Goal: Find specific page/section: Find specific page/section

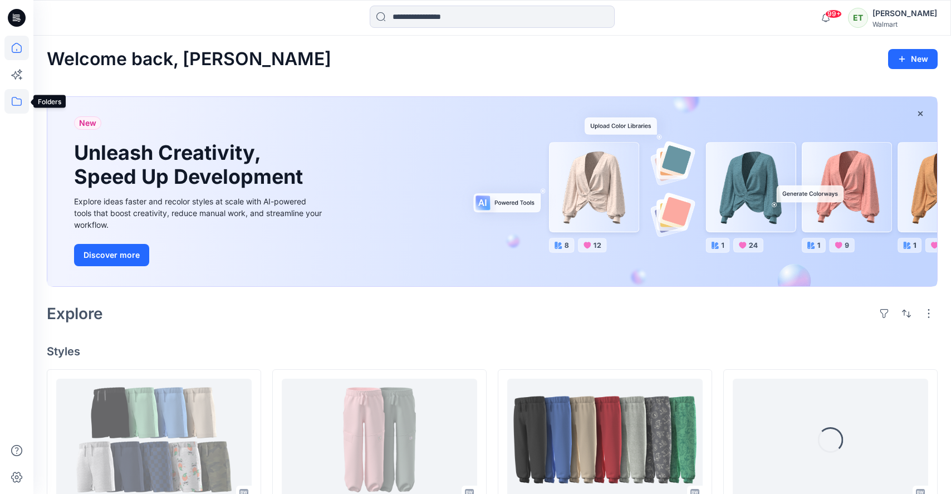
click at [6, 104] on icon at bounding box center [16, 101] width 25 height 25
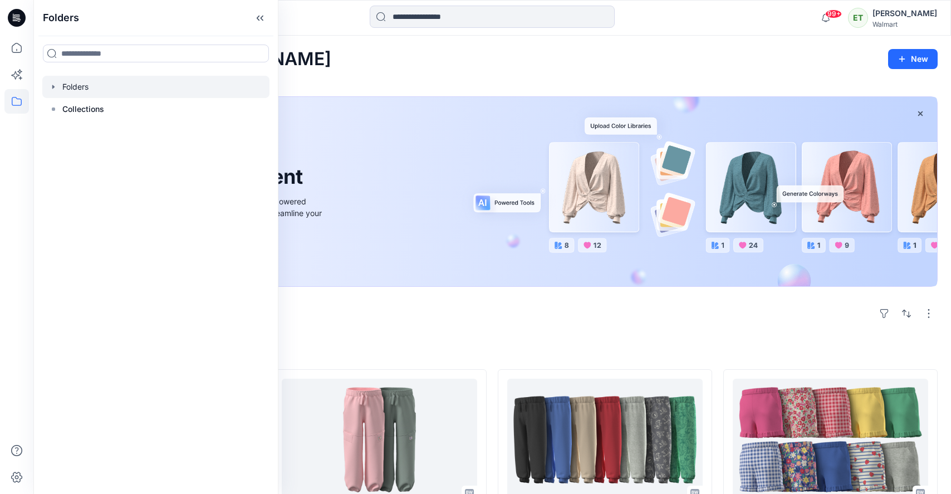
click at [114, 81] on div at bounding box center [155, 87] width 227 height 22
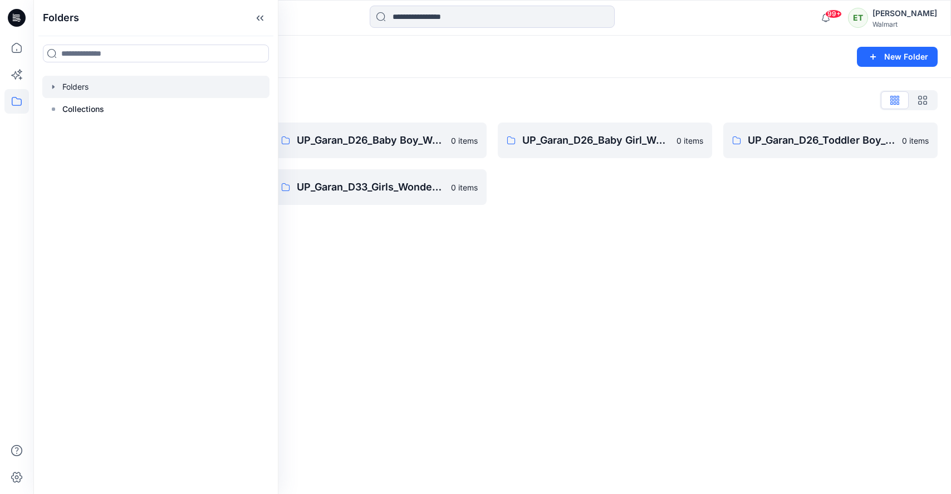
click at [430, 366] on div "Folders New Folder Folders List UP_Garan [PERSON_NAME] 0 items UP_Garan_D26_Tod…" at bounding box center [492, 265] width 918 height 458
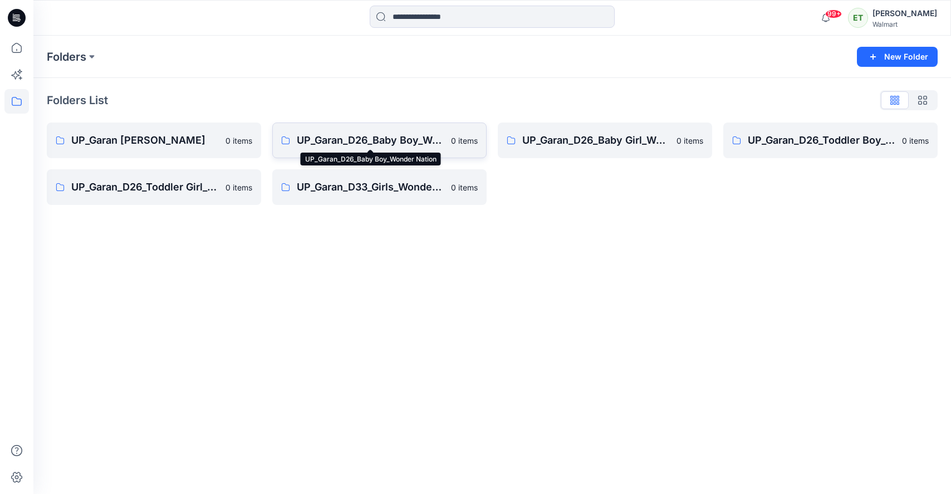
click at [403, 141] on p "UP_Garan_D26_Baby Boy_Wonder Nation" at bounding box center [371, 141] width 148 height 16
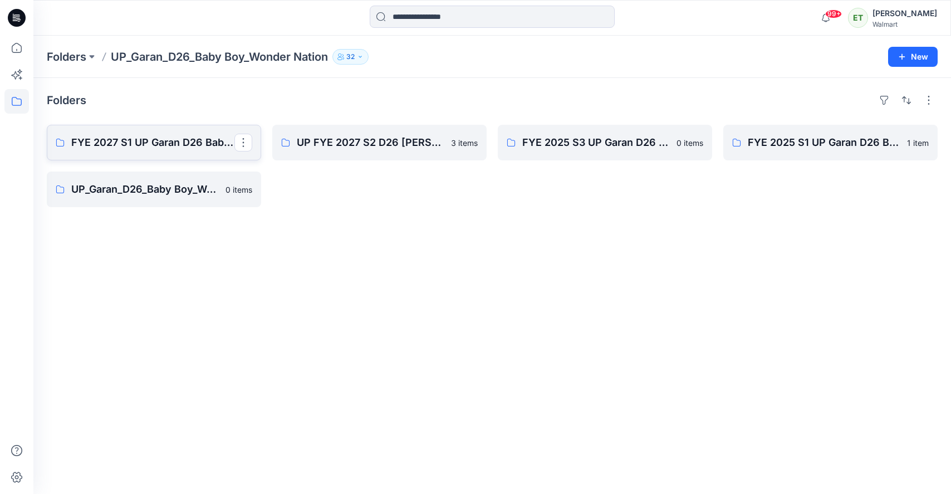
click at [174, 144] on p "FYE 2027 S1 UP Garan D26 Baby Boy" at bounding box center [152, 143] width 163 height 16
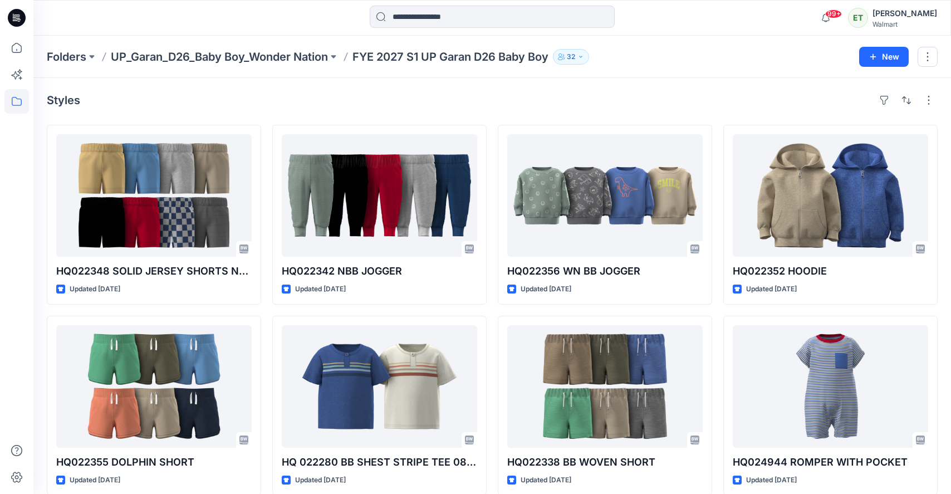
click at [187, 91] on div "Styles" at bounding box center [492, 100] width 891 height 18
click at [271, 50] on p "UP_Garan_D26_Baby Boy_Wonder Nation" at bounding box center [219, 57] width 217 height 16
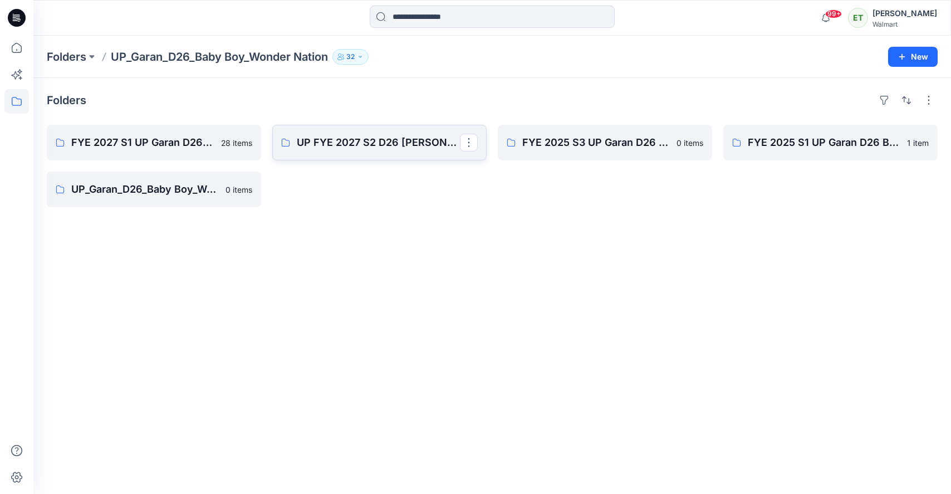
click at [345, 150] on link "UP FYE 2027 S2 D26 [PERSON_NAME]" at bounding box center [379, 143] width 214 height 36
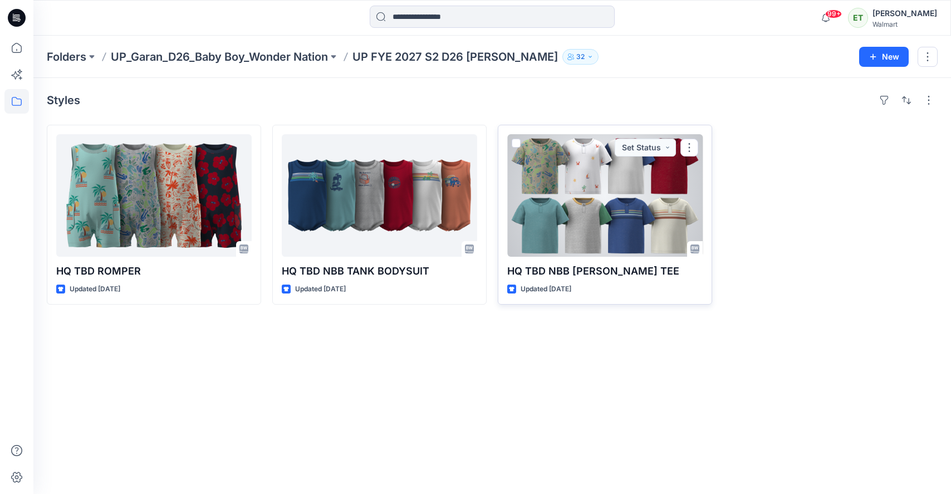
click at [588, 217] on div at bounding box center [604, 195] width 195 height 123
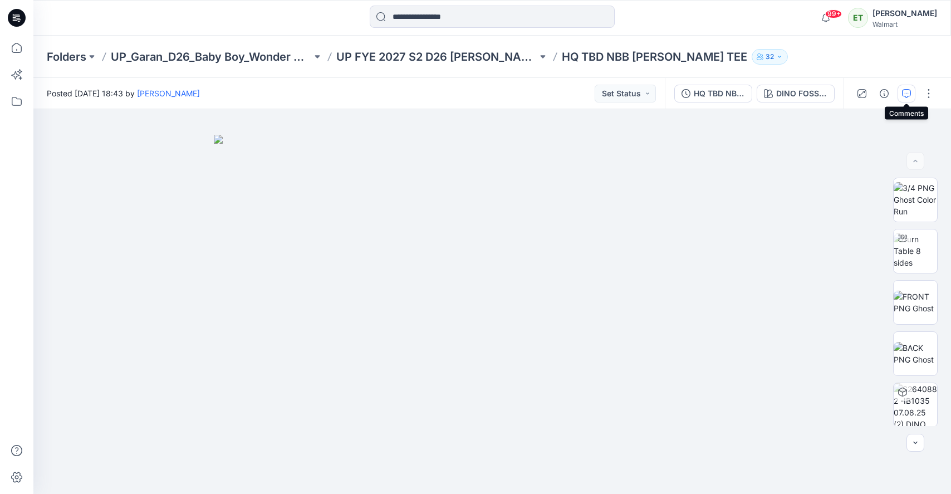
click at [907, 90] on icon "button" at bounding box center [906, 93] width 9 height 9
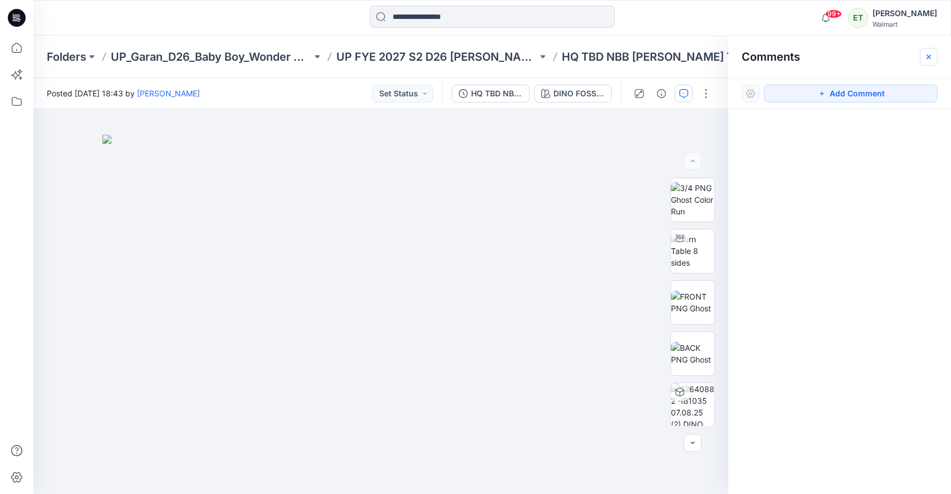
click at [933, 59] on icon "button" at bounding box center [929, 56] width 9 height 9
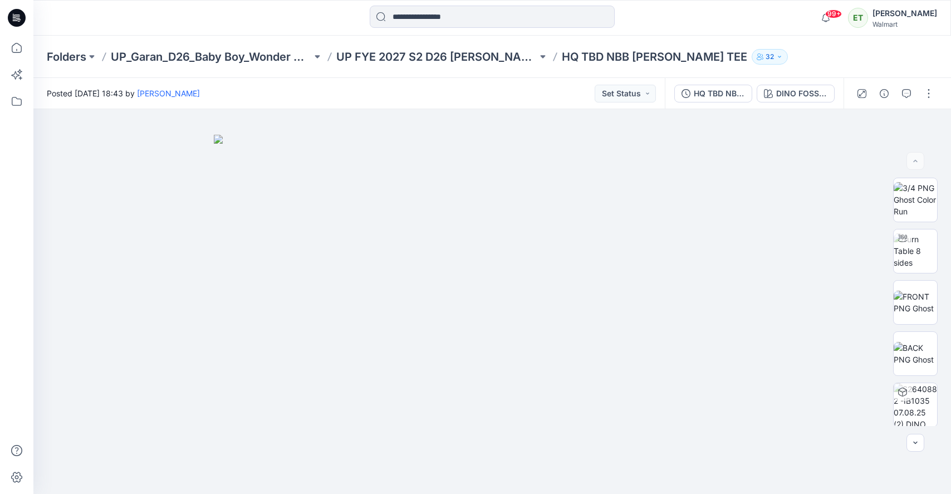
click at [454, 43] on div "Folders UP_Garan_D26_Baby Boy_Wonder Nation UP FYE 2027 S2 D26 [PERSON_NAME] HQ…" at bounding box center [492, 57] width 918 height 42
click at [454, 56] on p "UP FYE 2027 S2 D26 [PERSON_NAME]" at bounding box center [436, 57] width 201 height 16
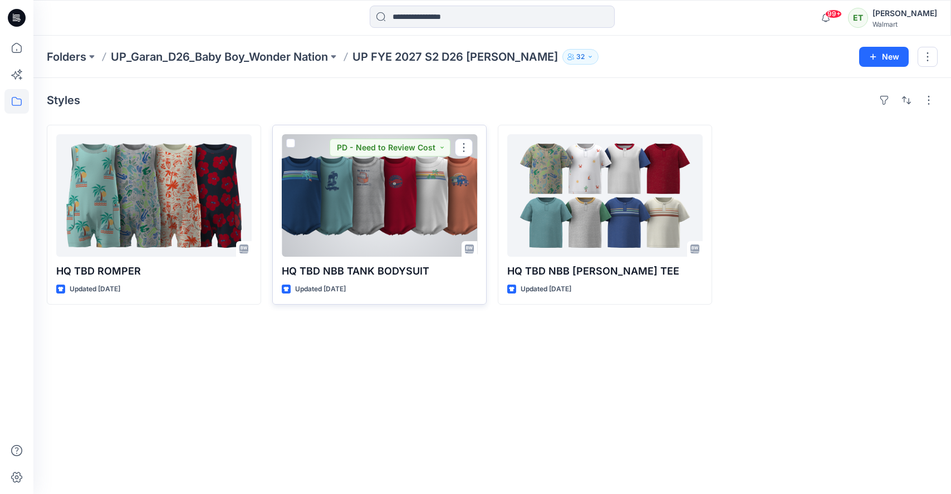
click at [350, 170] on div at bounding box center [379, 195] width 195 height 123
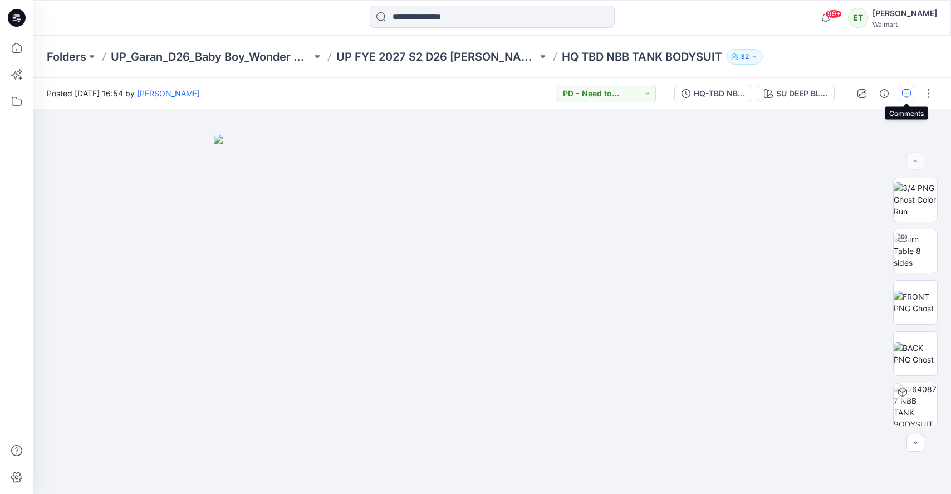
click at [899, 93] on button "button" at bounding box center [907, 94] width 18 height 18
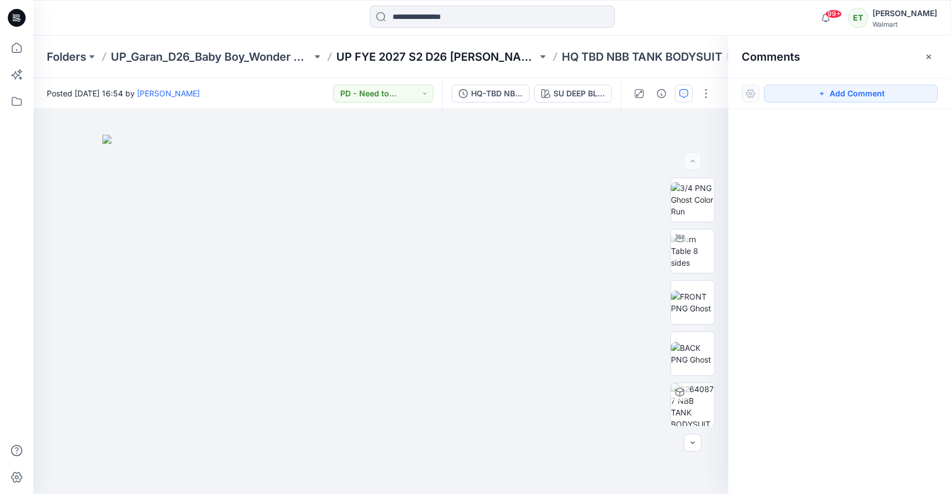
click at [448, 57] on p "UP FYE 2027 S2 D26 [PERSON_NAME]" at bounding box center [436, 57] width 201 height 16
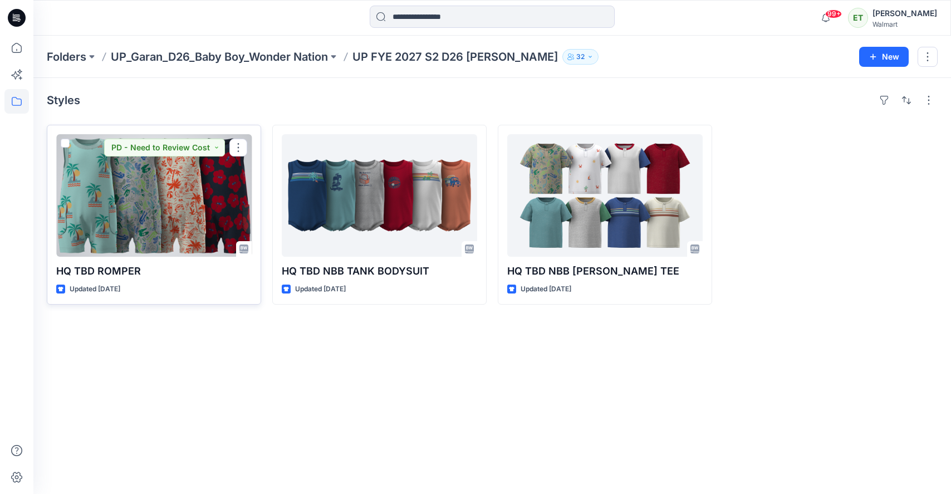
click at [175, 216] on div at bounding box center [153, 195] width 195 height 123
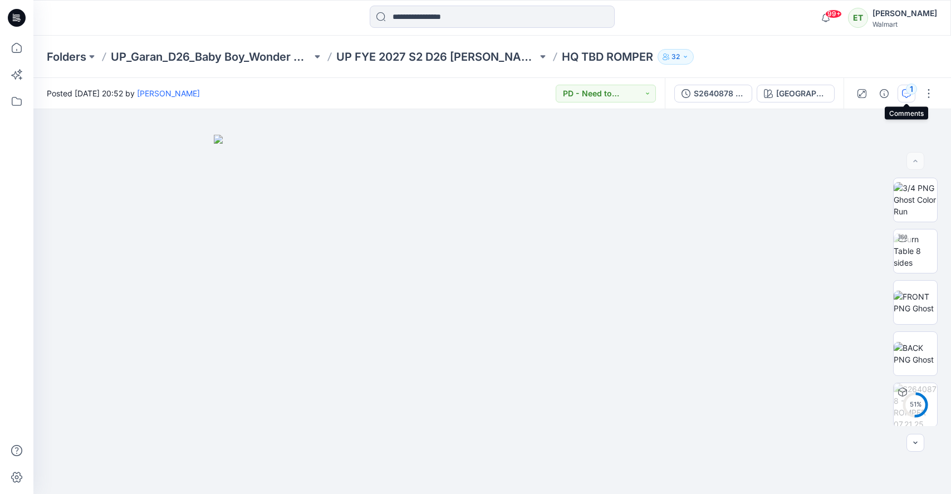
click at [911, 90] on div "1" at bounding box center [911, 89] width 11 height 11
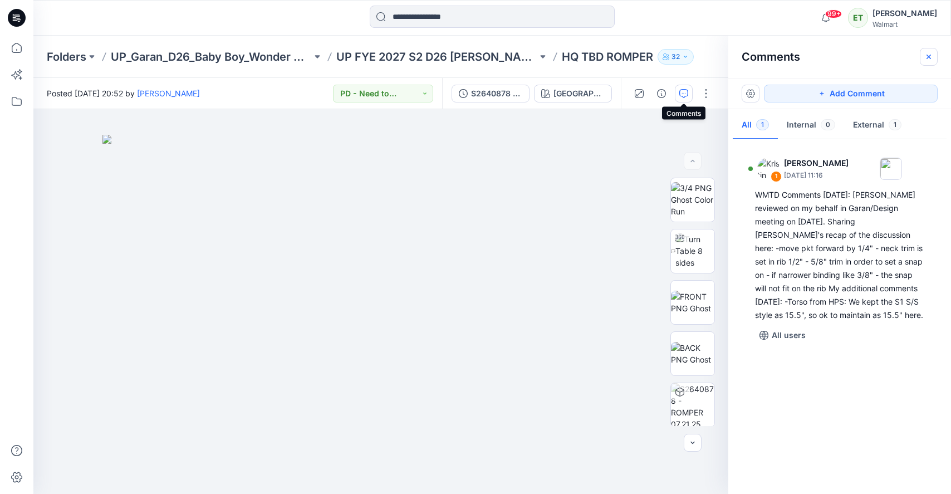
click at [925, 51] on button "button" at bounding box center [929, 57] width 18 height 18
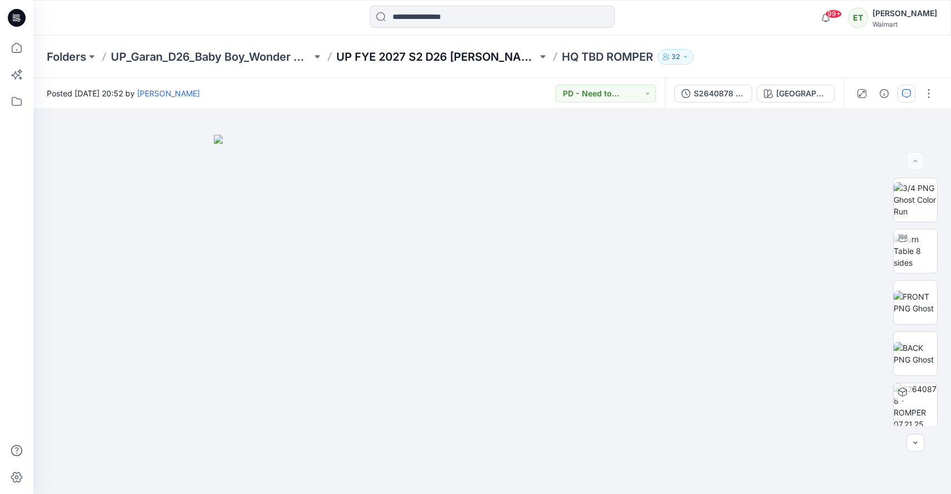
click at [423, 49] on p "UP FYE 2027 S2 D26 [PERSON_NAME]" at bounding box center [436, 57] width 201 height 16
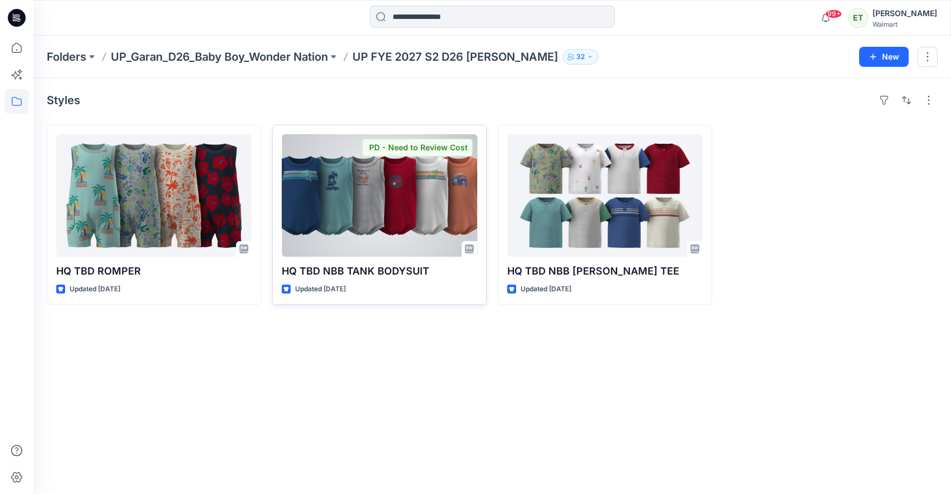
click at [373, 226] on div at bounding box center [379, 195] width 195 height 123
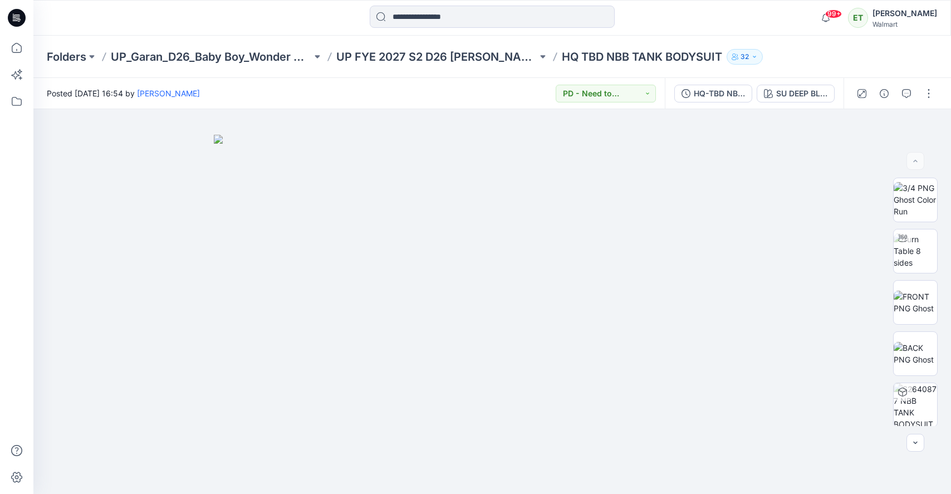
click at [905, 102] on div at bounding box center [895, 93] width 103 height 31
click at [905, 87] on button "button" at bounding box center [907, 94] width 18 height 18
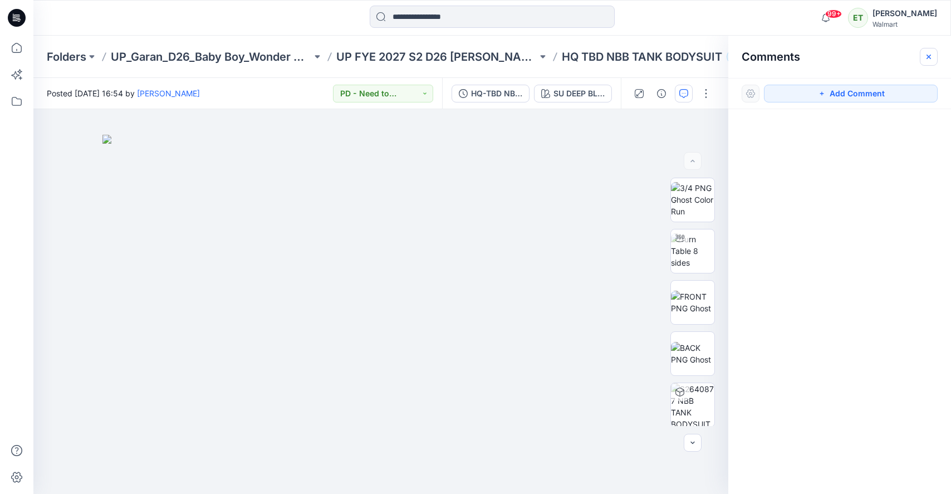
click at [928, 55] on icon "button" at bounding box center [929, 57] width 4 height 4
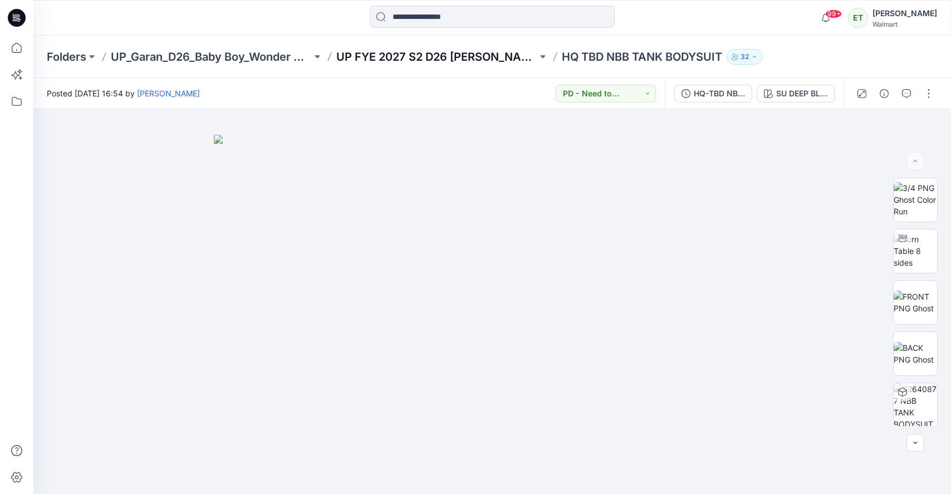
click at [458, 52] on p "UP FYE 2027 S2 D26 [PERSON_NAME]" at bounding box center [436, 57] width 201 height 16
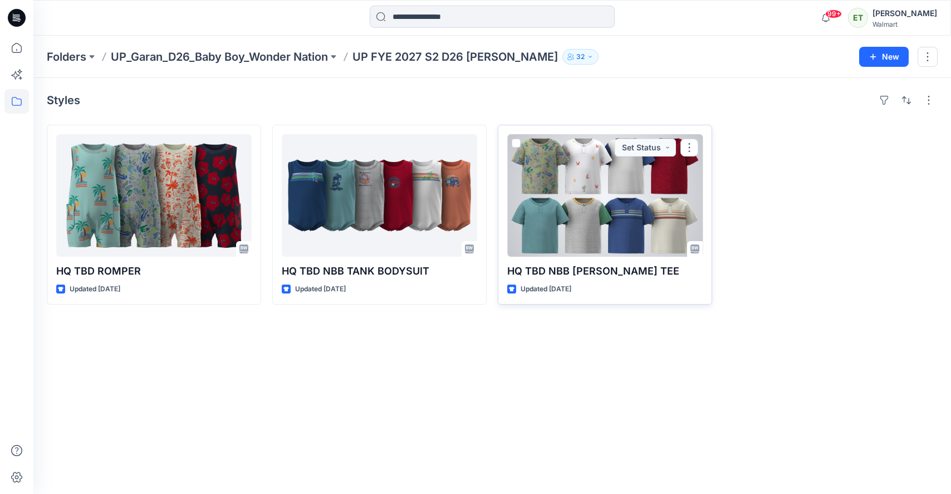
click at [584, 233] on div at bounding box center [604, 195] width 195 height 123
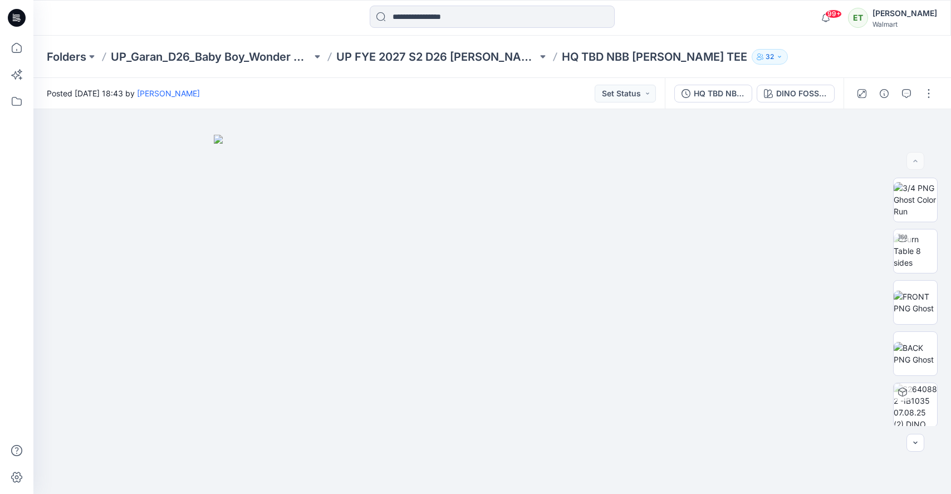
click at [411, 47] on div "Folders UP_Garan_D26_Baby Boy_Wonder Nation UP FYE 2027 S2 D26 [PERSON_NAME] HQ…" at bounding box center [492, 57] width 918 height 42
click at [413, 51] on p "UP FYE 2027 S2 D26 [PERSON_NAME]" at bounding box center [436, 57] width 201 height 16
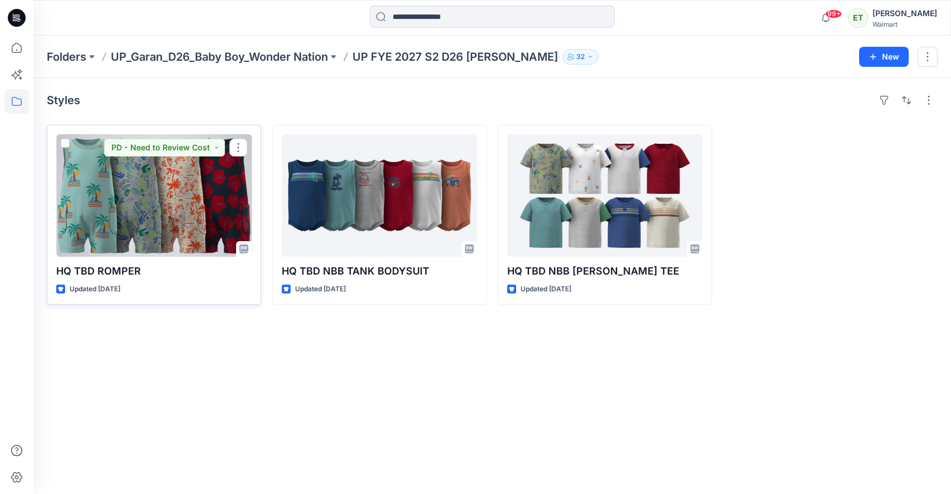
click at [151, 211] on div at bounding box center [153, 195] width 195 height 123
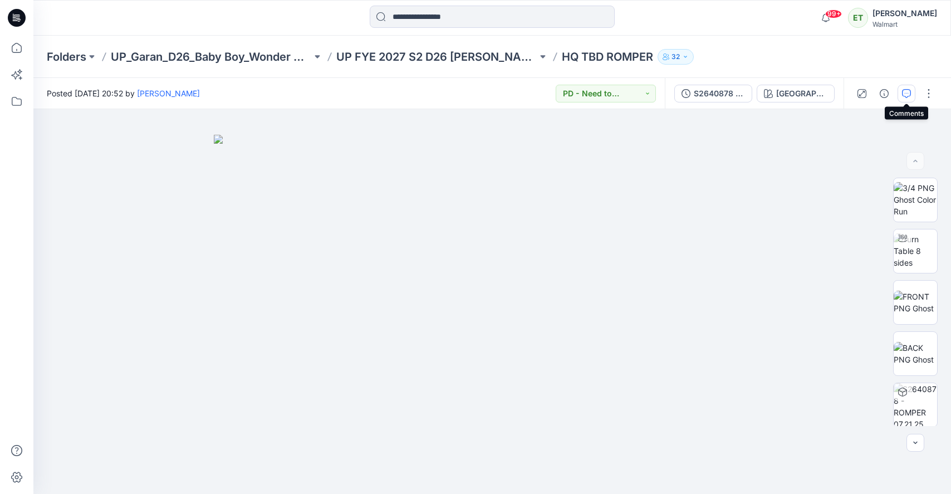
click at [901, 96] on button "button" at bounding box center [907, 94] width 18 height 18
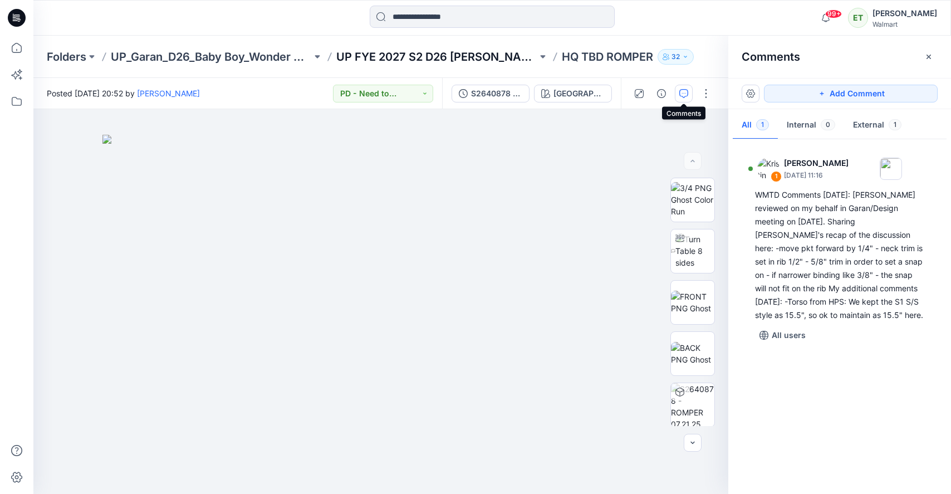
click at [442, 55] on p "UP FYE 2027 S2 D26 [PERSON_NAME]" at bounding box center [436, 57] width 201 height 16
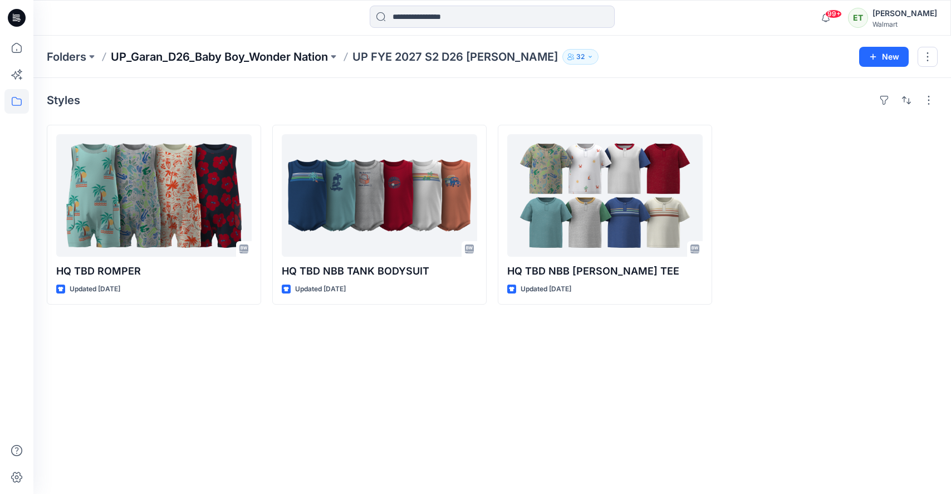
click at [302, 60] on p "UP_Garan_D26_Baby Boy_Wonder Nation" at bounding box center [219, 57] width 217 height 16
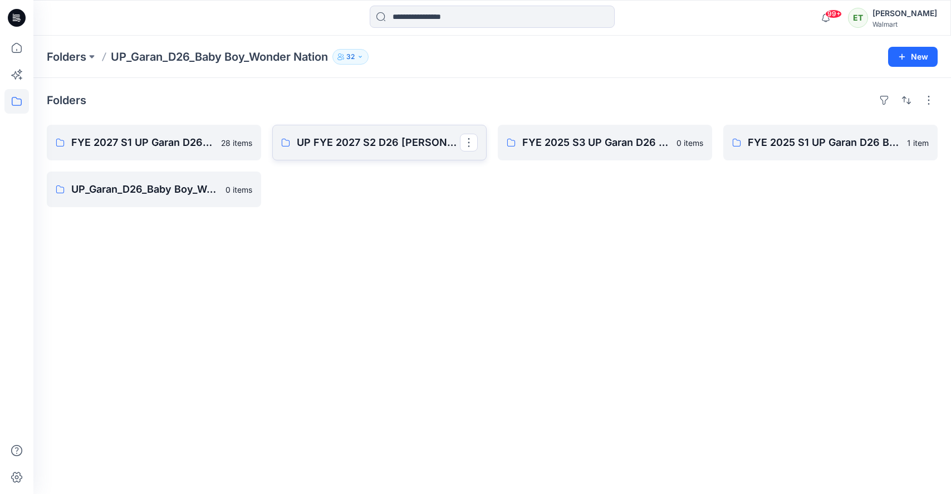
click at [353, 129] on link "UP FYE 2027 S2 D26 [PERSON_NAME]" at bounding box center [379, 143] width 214 height 36
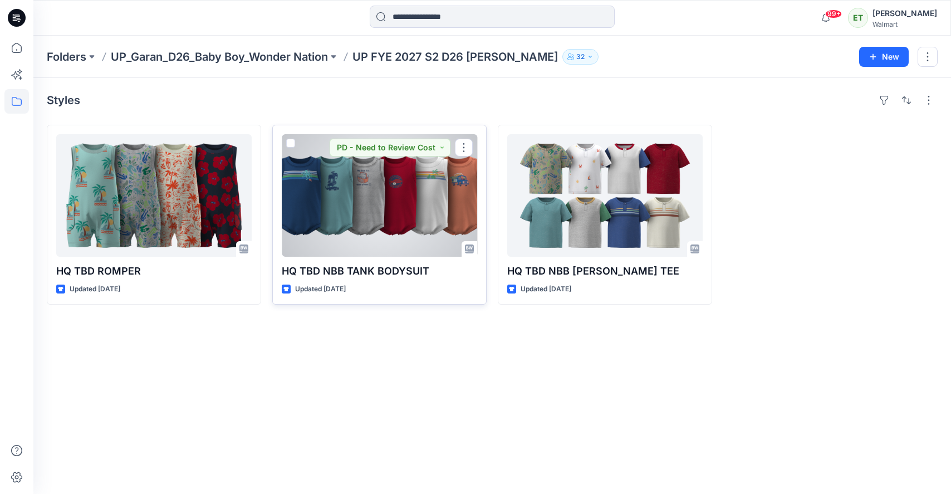
click at [399, 231] on div at bounding box center [379, 195] width 195 height 123
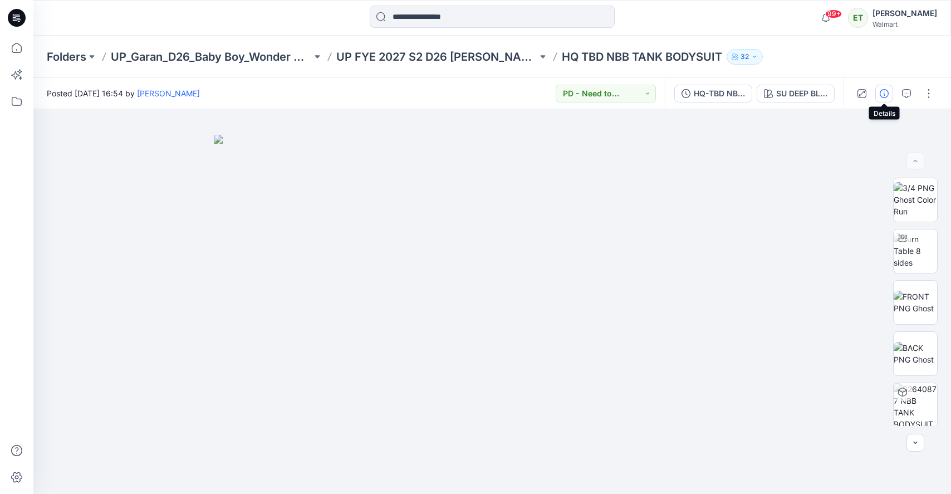
click at [886, 97] on icon "button" at bounding box center [884, 93] width 9 height 9
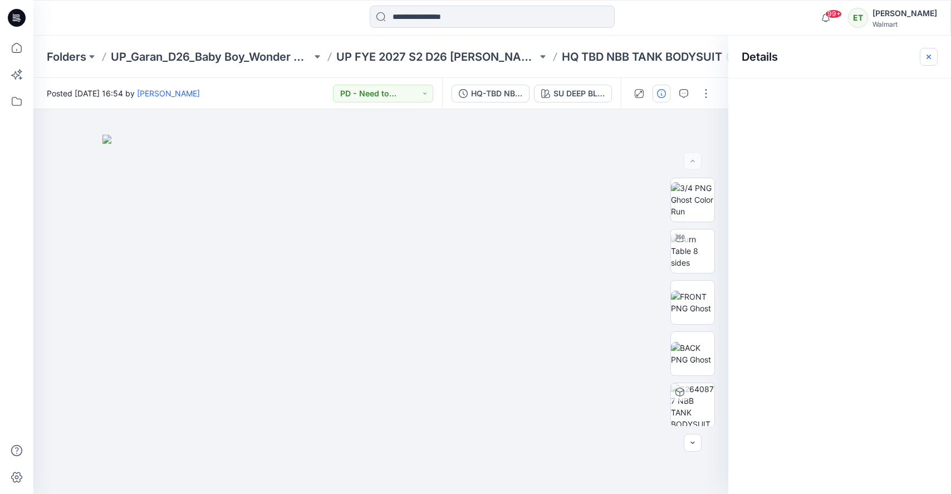
click at [934, 56] on button "button" at bounding box center [929, 57] width 18 height 18
